Goal: Task Accomplishment & Management: Manage account settings

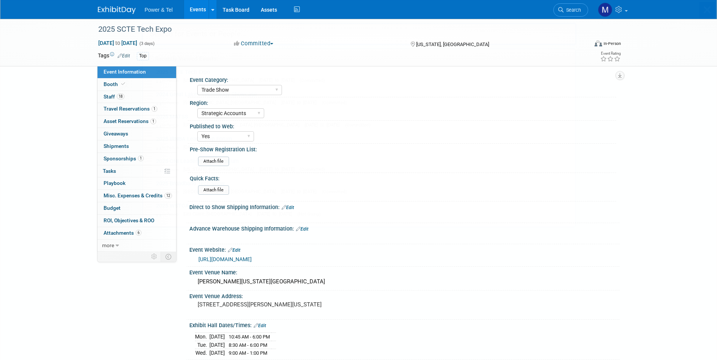
select select "Trade Show"
select select "Strategic Accounts"
select select "Yes"
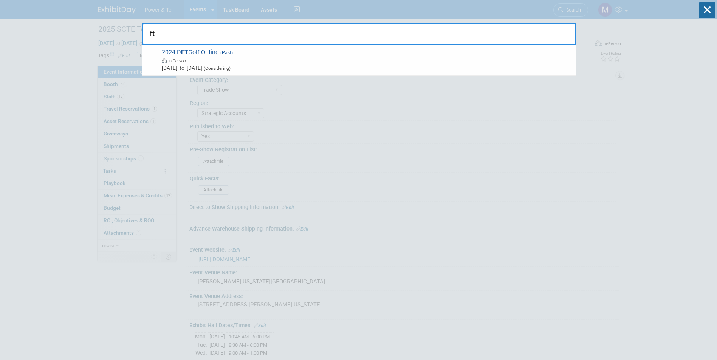
type input "f"
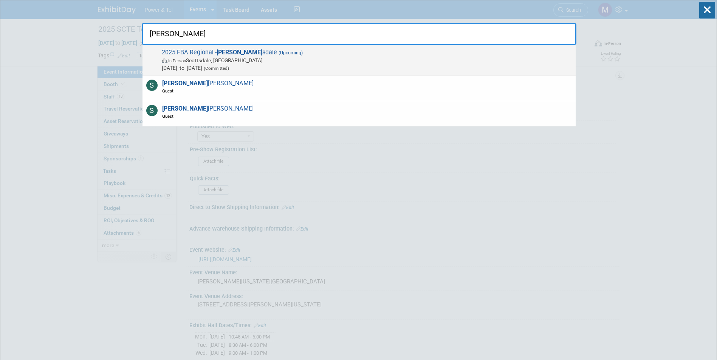
type input "[PERSON_NAME]"
click at [196, 73] on div "2025 FBA Regional - Scott sdale (Upcoming) In-Person Scottsdale, AZ Oct 16, 202…" at bounding box center [358, 60] width 433 height 31
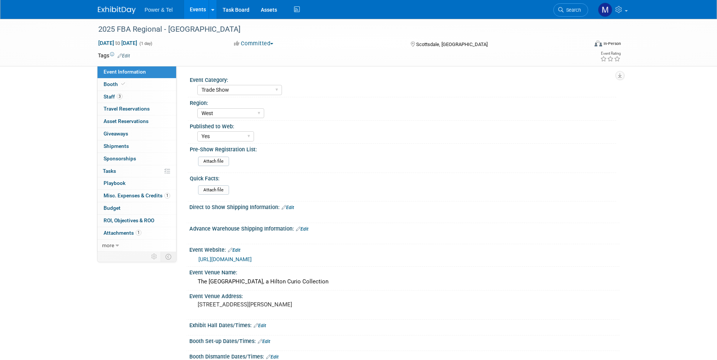
select select "Trade Show"
select select "West"
select select "Yes"
click at [552, 19] on div at bounding box center [339, 22] width 487 height 6
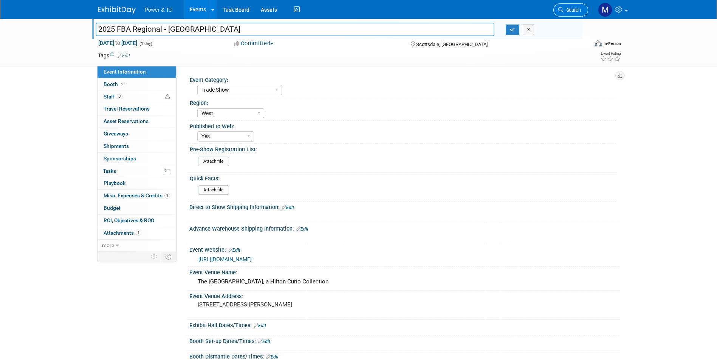
click at [573, 14] on link "Search" at bounding box center [570, 9] width 35 height 13
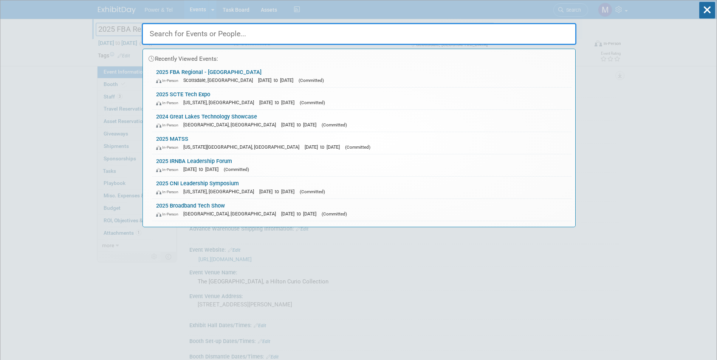
click at [202, 19] on div "Recently Viewed Events: 2025 FBA Regional - [GEOGRAPHIC_DATA] In-Person [GEOGRA…" at bounding box center [359, 113] width 434 height 227
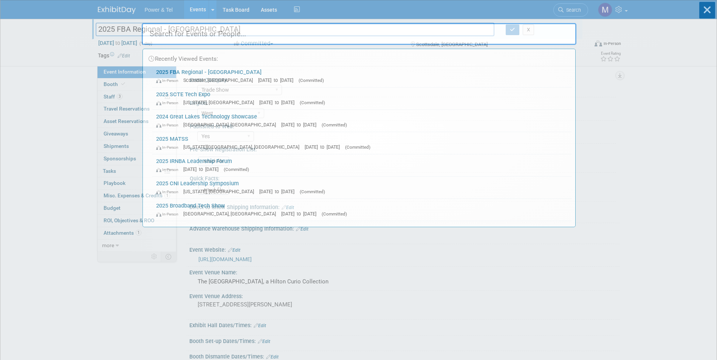
drag, startPoint x: 198, startPoint y: 31, endPoint x: 196, endPoint y: 35, distance: 4.4
click at [198, 30] on input "text" at bounding box center [359, 34] width 434 height 22
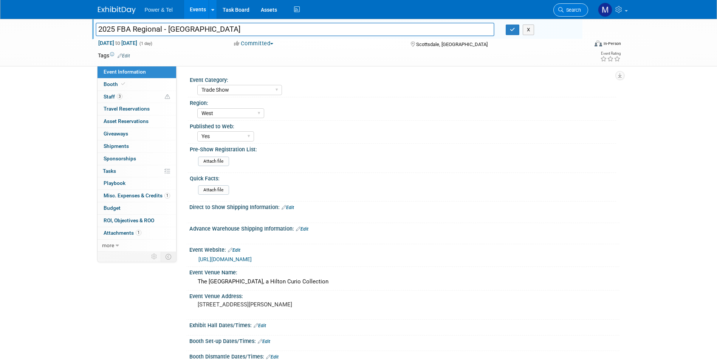
click at [581, 11] on link "Search" at bounding box center [570, 9] width 35 height 13
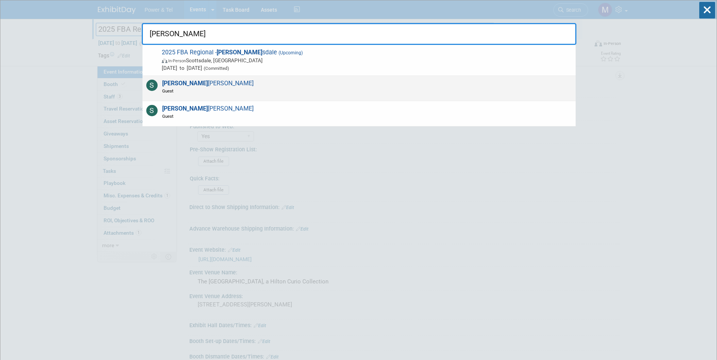
type input "[PERSON_NAME]"
click at [282, 94] on div "[PERSON_NAME] Guest" at bounding box center [358, 88] width 433 height 25
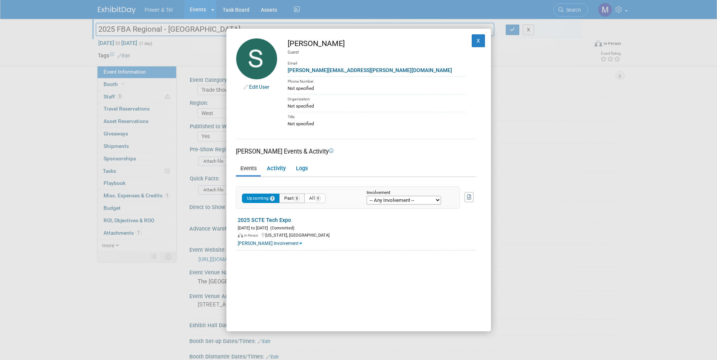
click at [291, 201] on button "Past 8" at bounding box center [291, 198] width 25 height 9
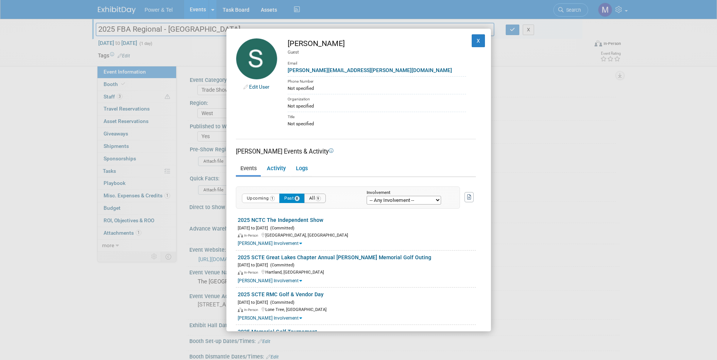
click at [316, 198] on button "All 9" at bounding box center [315, 198] width 22 height 9
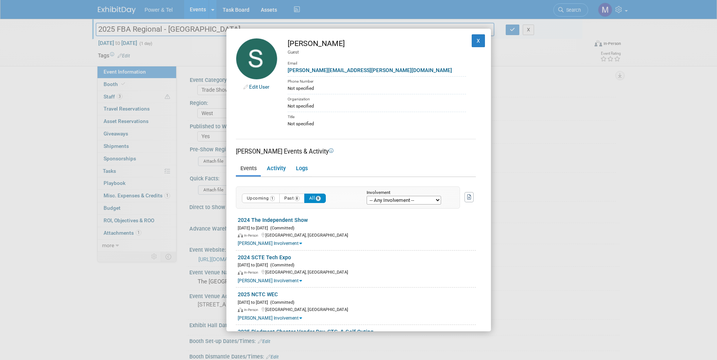
click at [551, 249] on div "Edit User [PERSON_NAME] Guest Email [PERSON_NAME][EMAIL_ADDRESS][PERSON_NAME][D…" at bounding box center [358, 180] width 717 height 360
click at [474, 42] on button "X" at bounding box center [478, 40] width 14 height 13
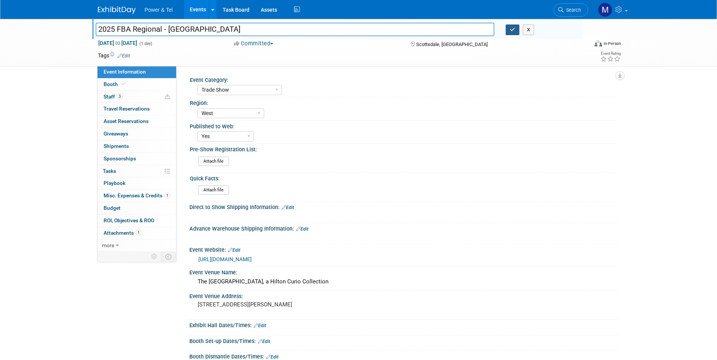
click at [510, 32] on icon "button" at bounding box center [512, 29] width 5 height 5
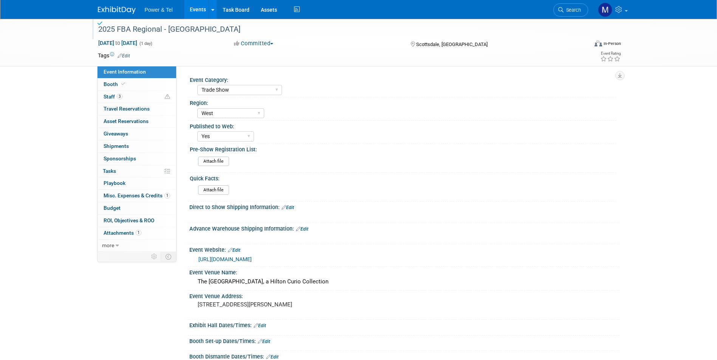
click at [156, 12] on span "Power & Tel" at bounding box center [159, 10] width 28 height 6
click at [127, 13] on img at bounding box center [117, 10] width 38 height 8
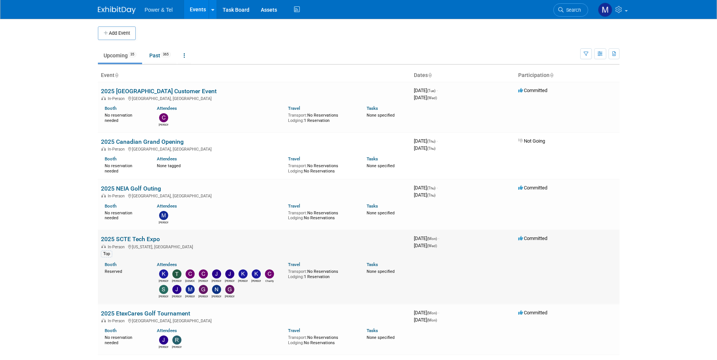
click at [136, 243] on td "2025 SCTE Tech Expo In-Person Washington, DC Top Booth Reserved Attendees Kevin…" at bounding box center [254, 267] width 313 height 74
click at [139, 240] on link "2025 SCTE Tech Expo" at bounding box center [130, 239] width 59 height 7
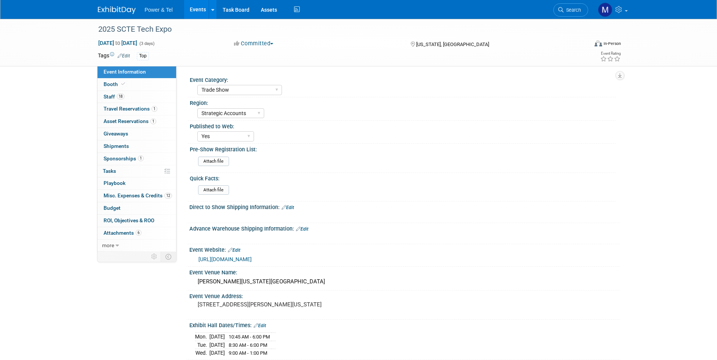
select select "Trade Show"
select select "Strategic Accounts"
select select "Yes"
click at [153, 94] on link "18 Staff 18" at bounding box center [136, 97] width 79 height 12
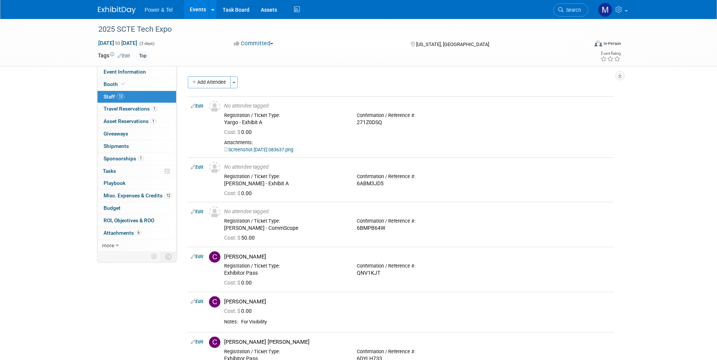
click at [218, 84] on button "Add Attendee" at bounding box center [209, 82] width 43 height 12
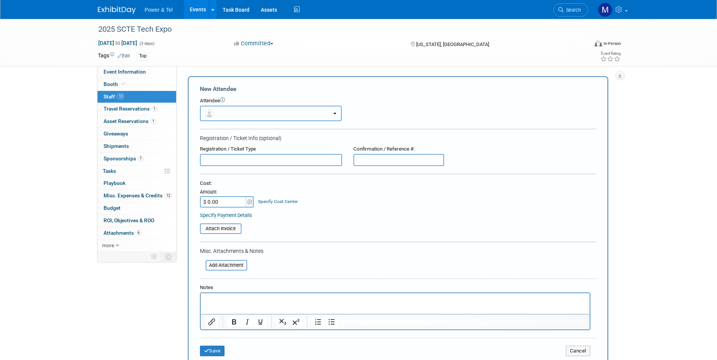
click at [234, 115] on button "button" at bounding box center [271, 113] width 142 height 15
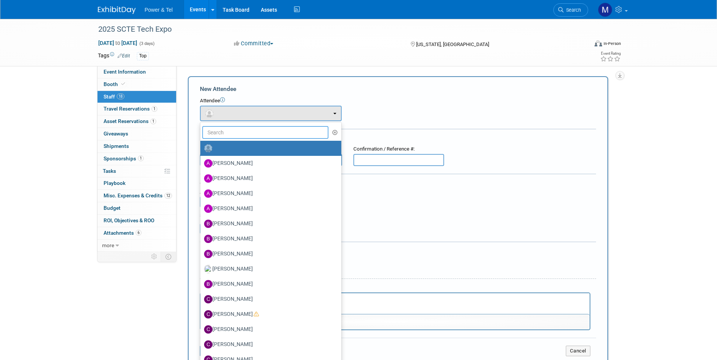
click at [238, 127] on input "text" at bounding box center [265, 132] width 127 height 13
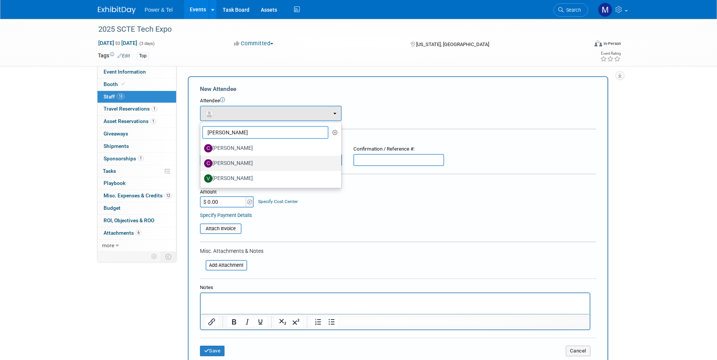
type input "chris"
click at [249, 162] on label "[PERSON_NAME]" at bounding box center [269, 164] width 130 height 12
click at [201, 162] on input "[PERSON_NAME]" at bounding box center [198, 162] width 5 height 5
select select "a8aa4f4a-f913-4529-b1b6-8d92d2dd831e"
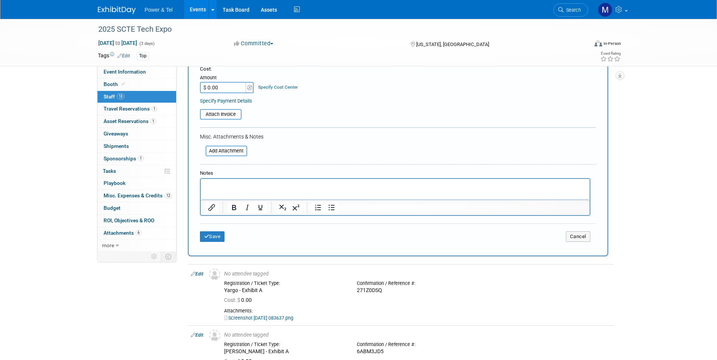
scroll to position [76, 0]
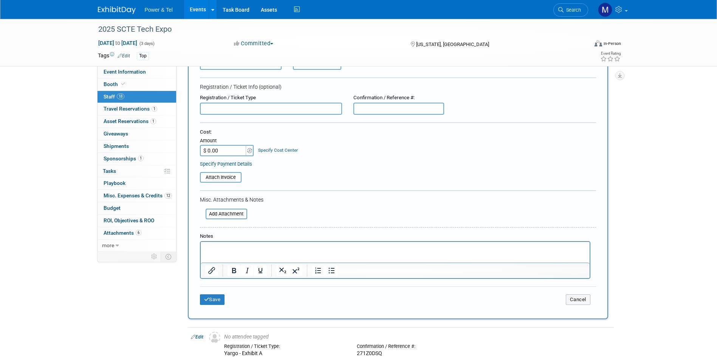
click at [228, 156] on input "$ 0.00" at bounding box center [223, 150] width 47 height 11
type input "$ 50.00"
click at [215, 303] on button "Save" at bounding box center [212, 300] width 25 height 11
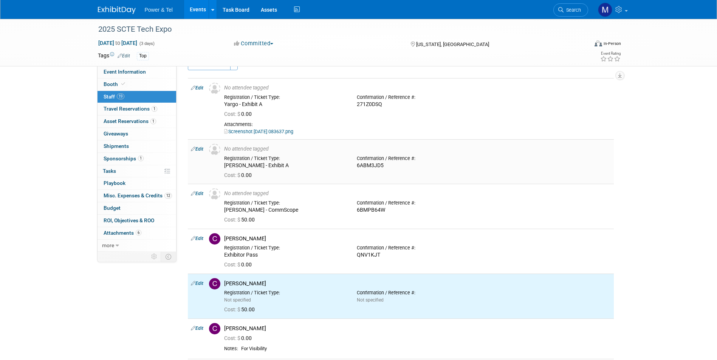
scroll to position [0, 0]
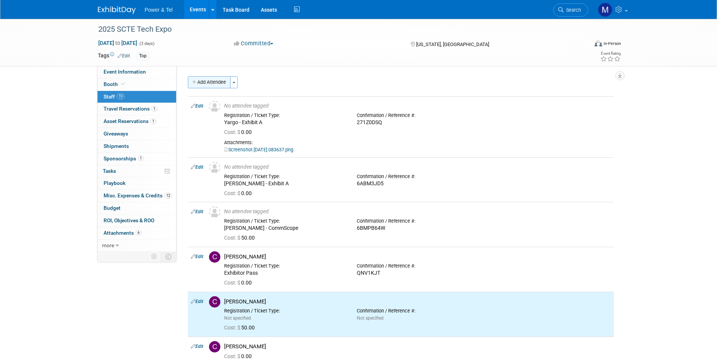
click at [216, 86] on button "Add Attendee" at bounding box center [209, 82] width 43 height 12
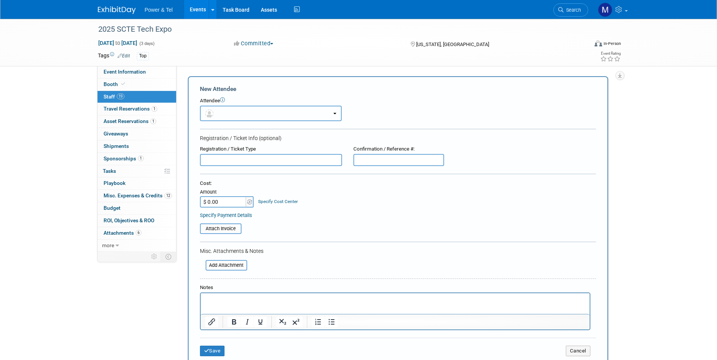
click at [260, 117] on button "button" at bounding box center [271, 113] width 142 height 15
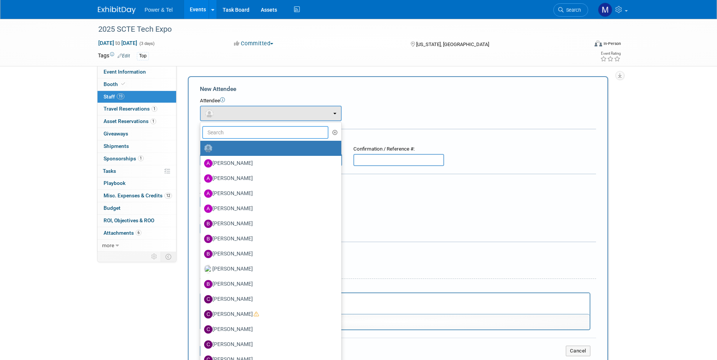
click at [259, 128] on input "text" at bounding box center [265, 132] width 127 height 13
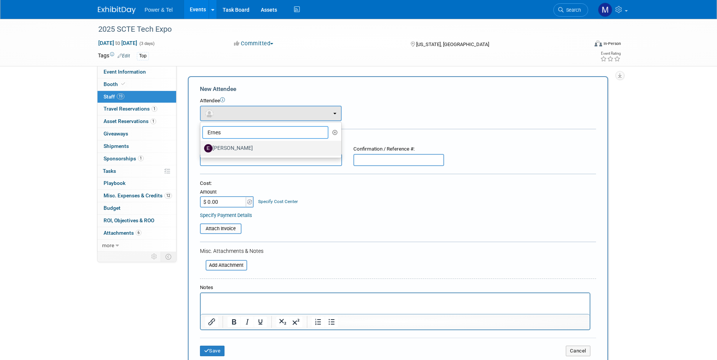
type input "Ernes"
click at [254, 148] on label "[PERSON_NAME]" at bounding box center [269, 148] width 130 height 12
click at [201, 148] on input "[PERSON_NAME]" at bounding box center [198, 147] width 5 height 5
select select "a5a4e601-a881-4f19-b581-0cd2b95eb7e4"
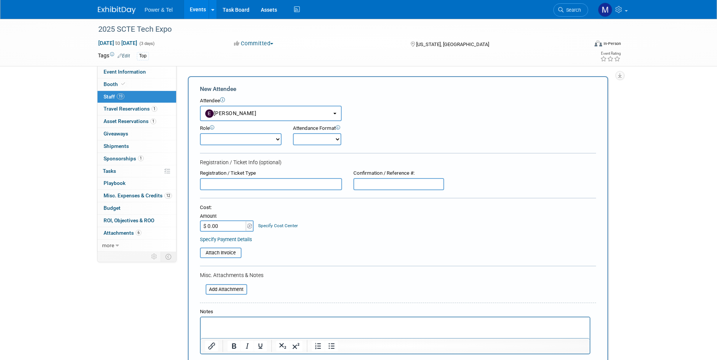
click at [238, 224] on input "$ 0.00" at bounding box center [223, 226] width 47 height 11
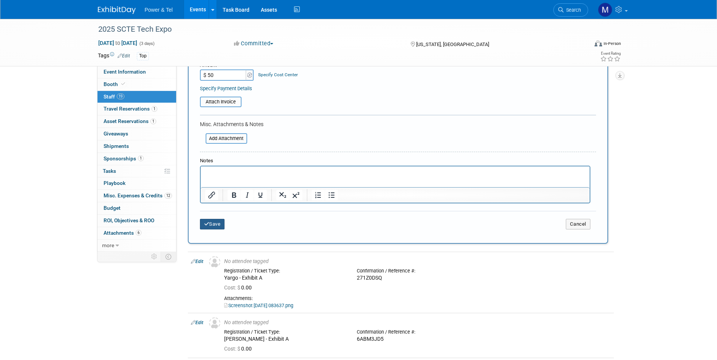
type input "$ 50.00"
click at [221, 226] on button "Save" at bounding box center [212, 224] width 25 height 11
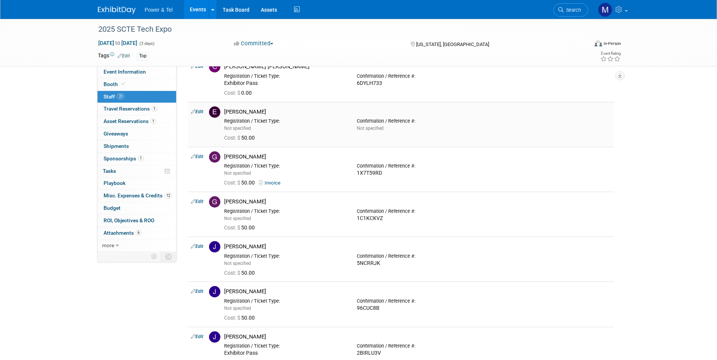
scroll to position [302, 0]
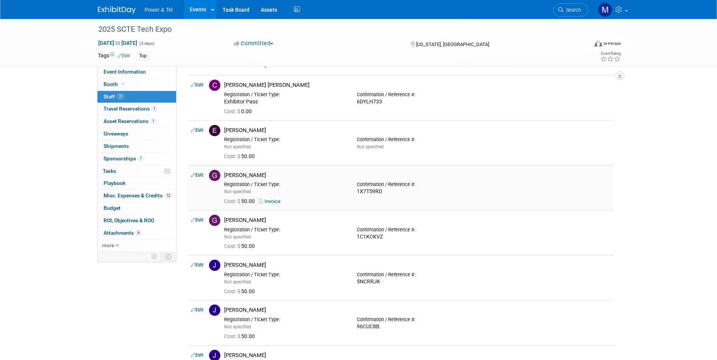
click at [273, 202] on link "Invoice" at bounding box center [271, 202] width 25 height 6
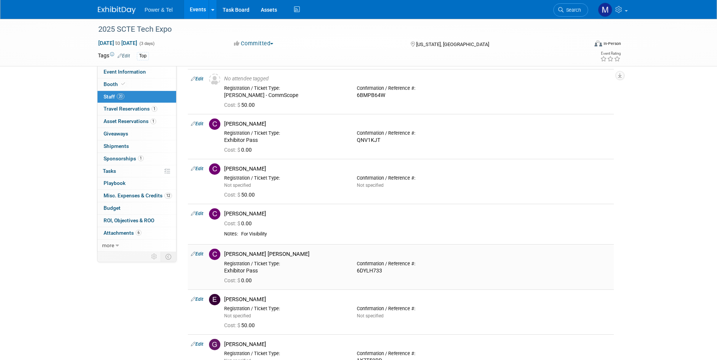
scroll to position [151, 0]
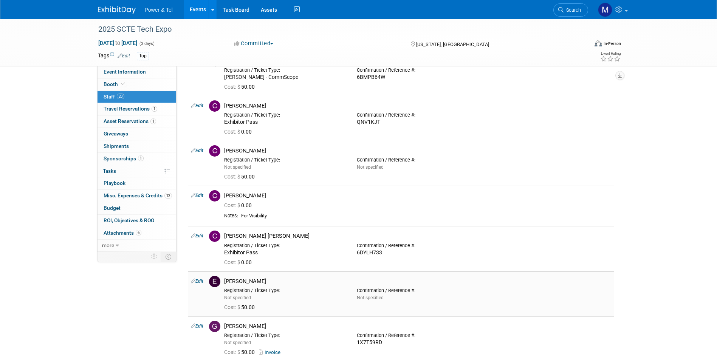
click at [202, 283] on link "Edit" at bounding box center [197, 281] width 12 height 5
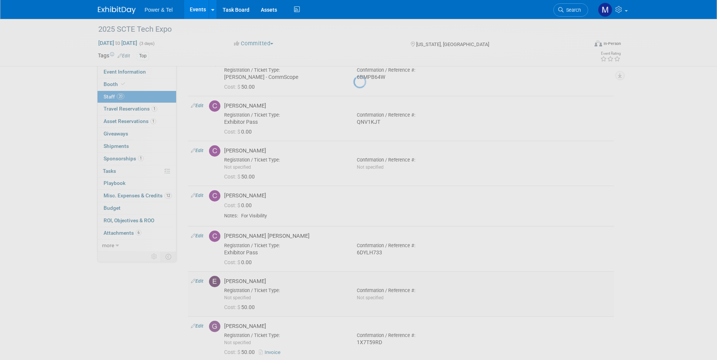
select select "a5a4e601-a881-4f19-b581-0cd2b95eb7e4"
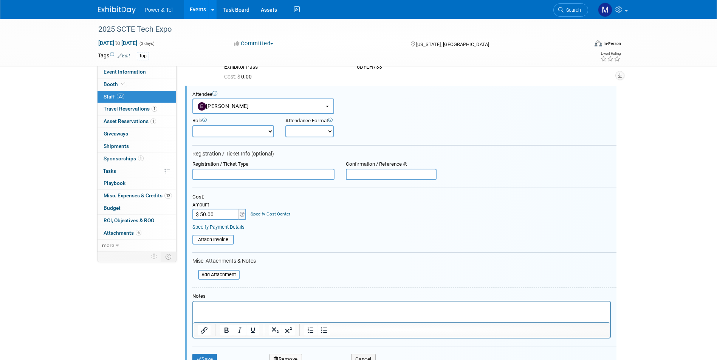
scroll to position [0, 0]
click at [413, 170] on input "text" at bounding box center [391, 174] width 91 height 11
paste input "8458VQA3"
type input "8458VQA3"
click at [210, 359] on button "Save" at bounding box center [204, 359] width 25 height 11
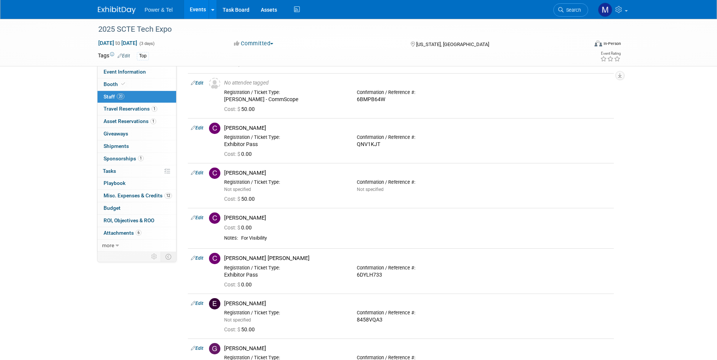
scroll to position [128, 0]
click at [203, 176] on link "Edit" at bounding box center [197, 174] width 12 height 5
select select "a8aa4f4a-f913-4529-b1b6-8d92d2dd831e"
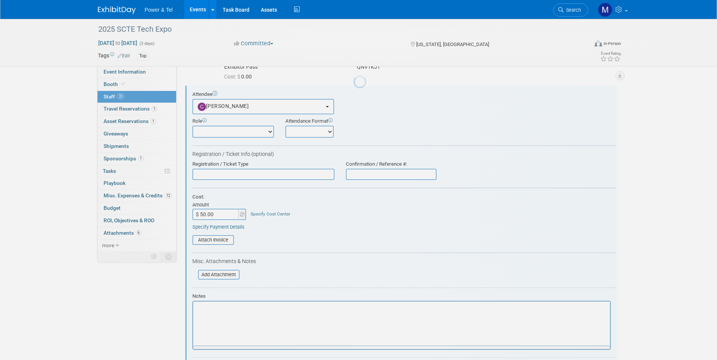
scroll to position [0, 0]
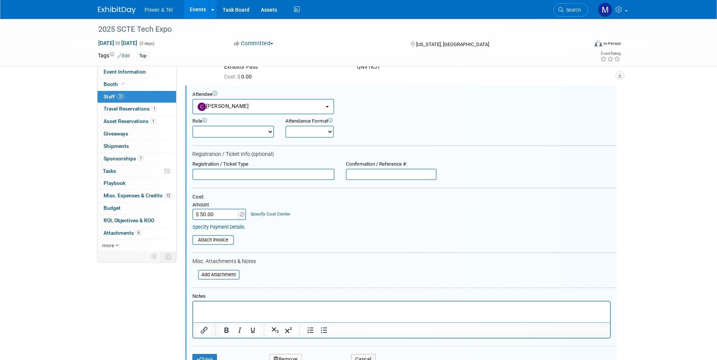
click at [423, 176] on input "text" at bounding box center [391, 174] width 91 height 11
paste input "9791WNFQ"
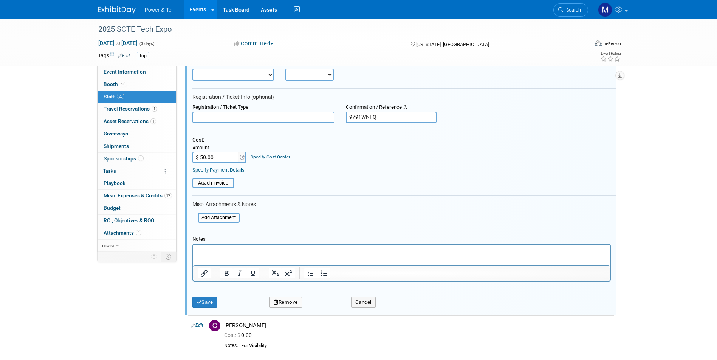
scroll to position [282, 0]
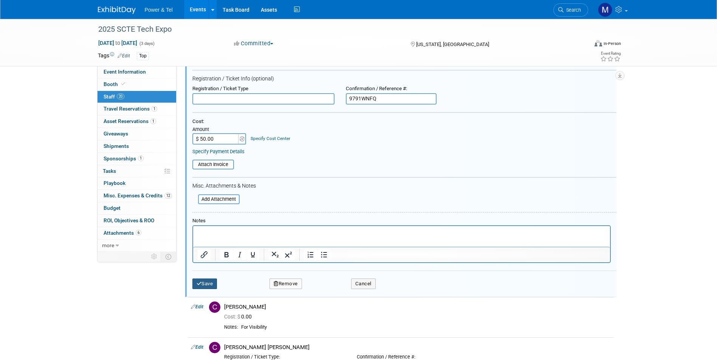
type input "9791WNFQ"
click at [202, 287] on button "Save" at bounding box center [204, 284] width 25 height 11
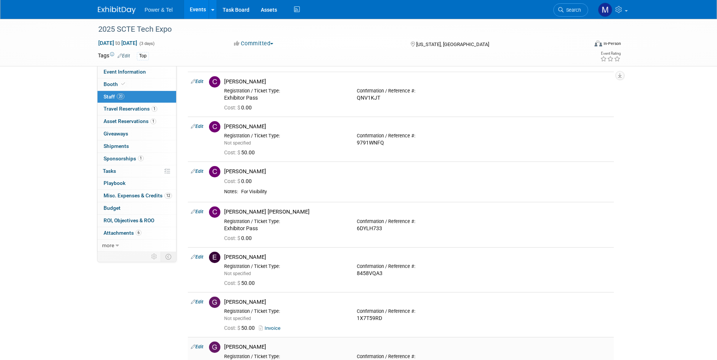
scroll to position [0, 0]
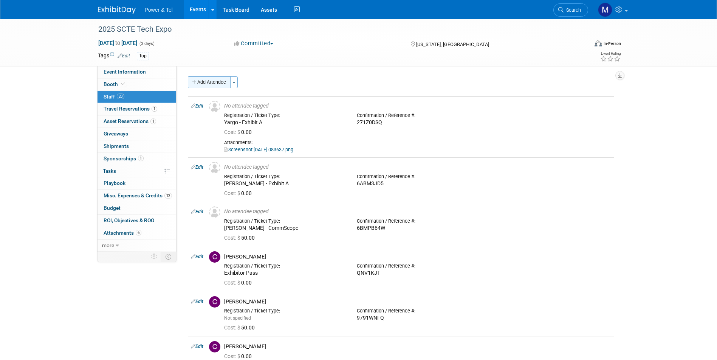
click at [214, 83] on button "Add Attendee" at bounding box center [209, 82] width 43 height 12
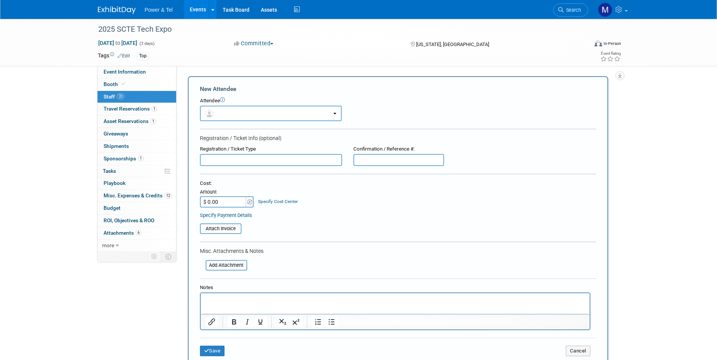
click at [305, 161] on input "text" at bounding box center [271, 160] width 142 height 12
type input "g"
type input "Greg Gency - HellermannTyton"
click at [399, 152] on div "Confirmation / Reference #:" at bounding box center [398, 149] width 91 height 7
click at [406, 154] on input "text" at bounding box center [398, 160] width 91 height 12
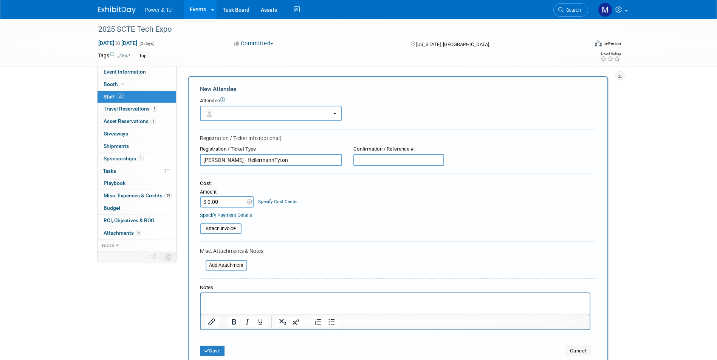
click at [400, 154] on input "text" at bounding box center [398, 160] width 91 height 12
paste input "AGR2YXO2"
type input "AGR2YXO2"
click at [411, 188] on div "Cost: Amount $ 0.00 Specify Cost Center Cost Center -- Not Specified --" at bounding box center [398, 194] width 396 height 28
click at [227, 195] on div "Amount" at bounding box center [227, 193] width 55 height 8
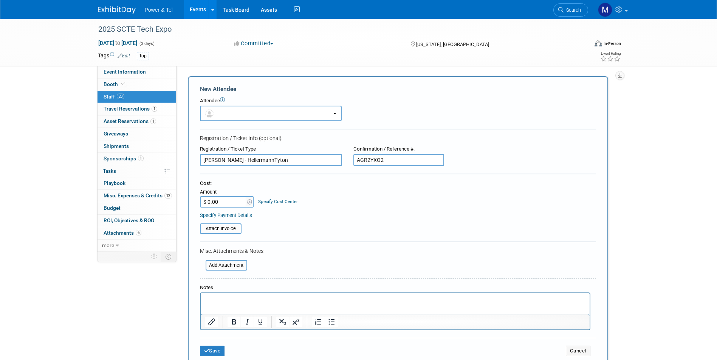
click at [225, 202] on input "$ 0.00" at bounding box center [223, 201] width 47 height 11
type input "$ 50.00"
click at [212, 352] on button "Save" at bounding box center [212, 351] width 25 height 11
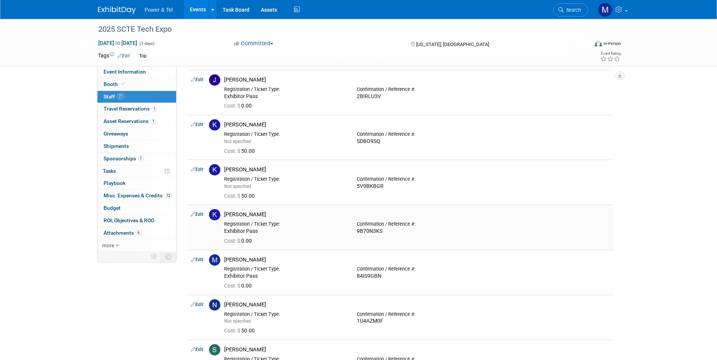
scroll to position [604, 0]
